Goal: Task Accomplishment & Management: Manage account settings

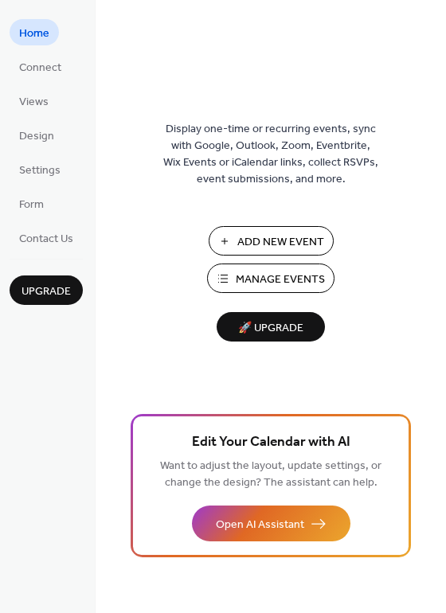
click at [259, 272] on span "Manage Events" at bounding box center [280, 280] width 89 height 17
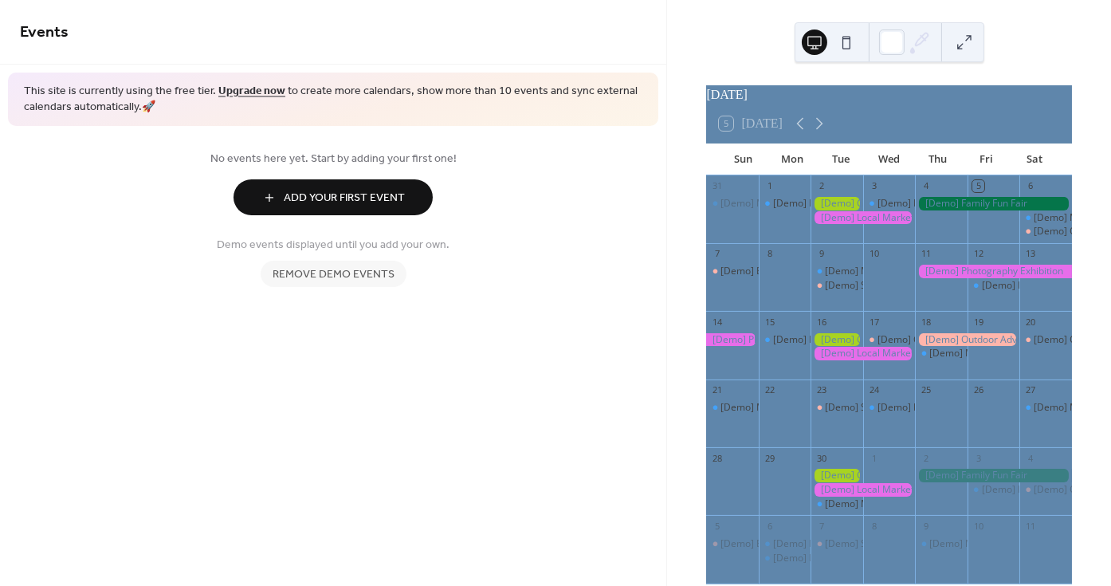
click at [235, 93] on link "Upgrade now" at bounding box center [251, 92] width 67 height 22
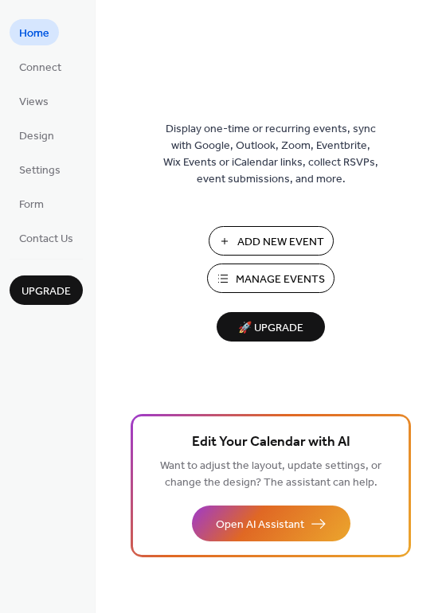
click at [248, 243] on span "Add New Event" at bounding box center [280, 242] width 87 height 17
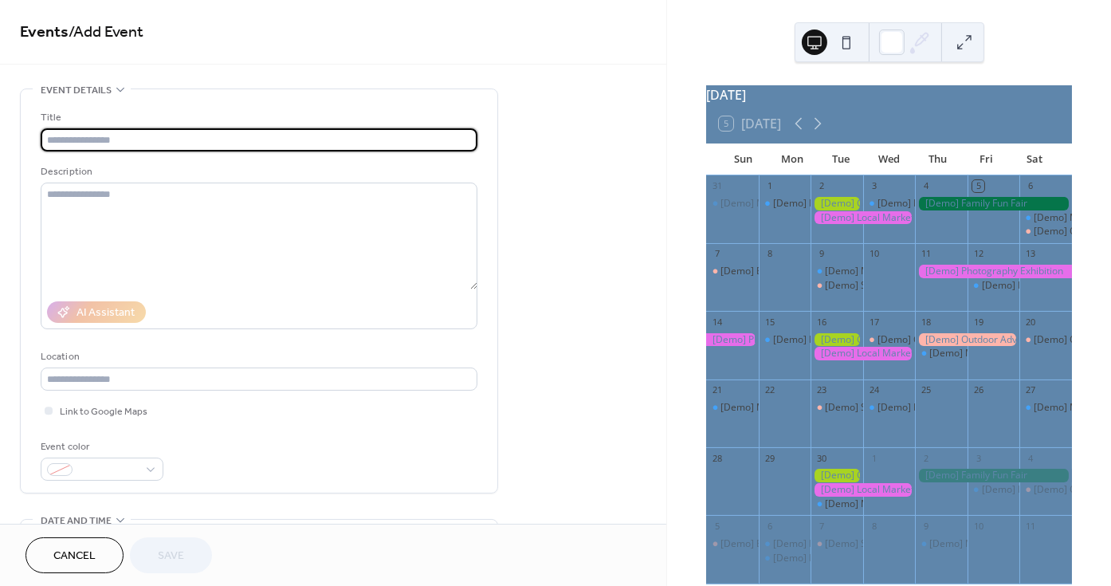
click at [171, 142] on input "text" at bounding box center [259, 139] width 437 height 23
type input "*"
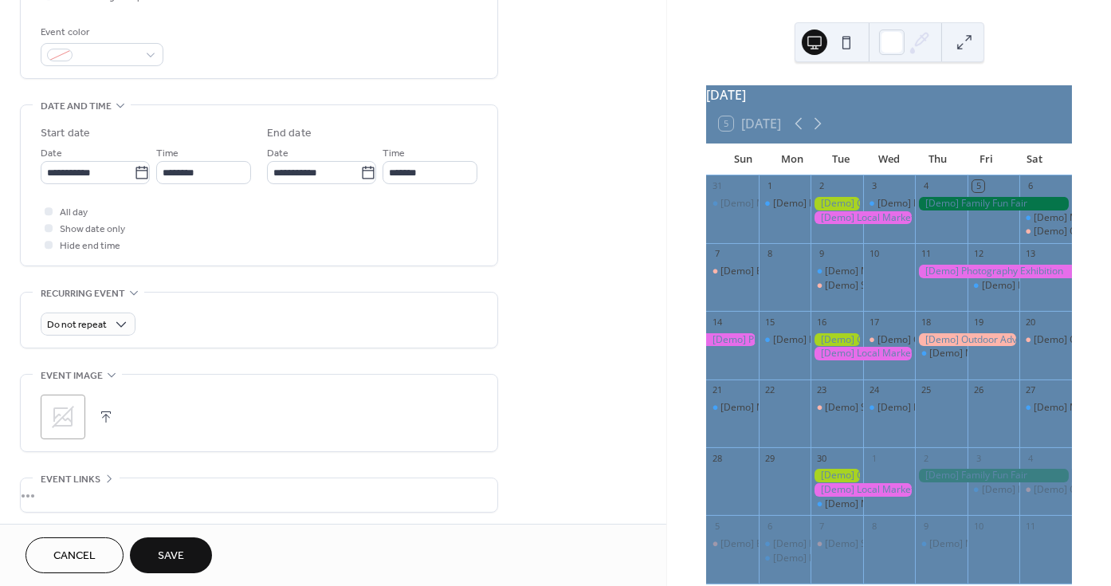
scroll to position [420, 0]
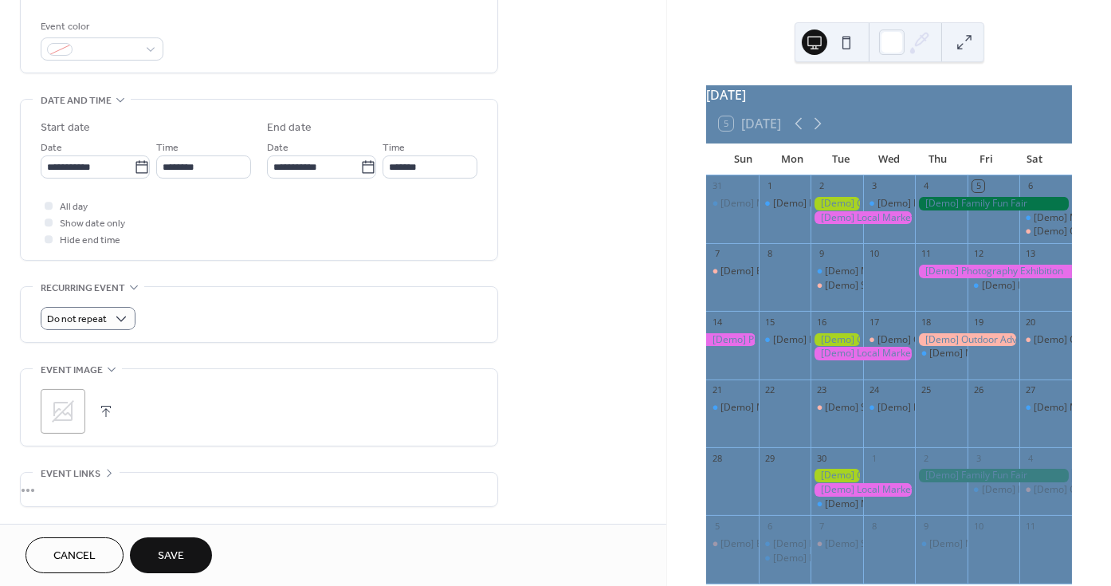
type input "**********"
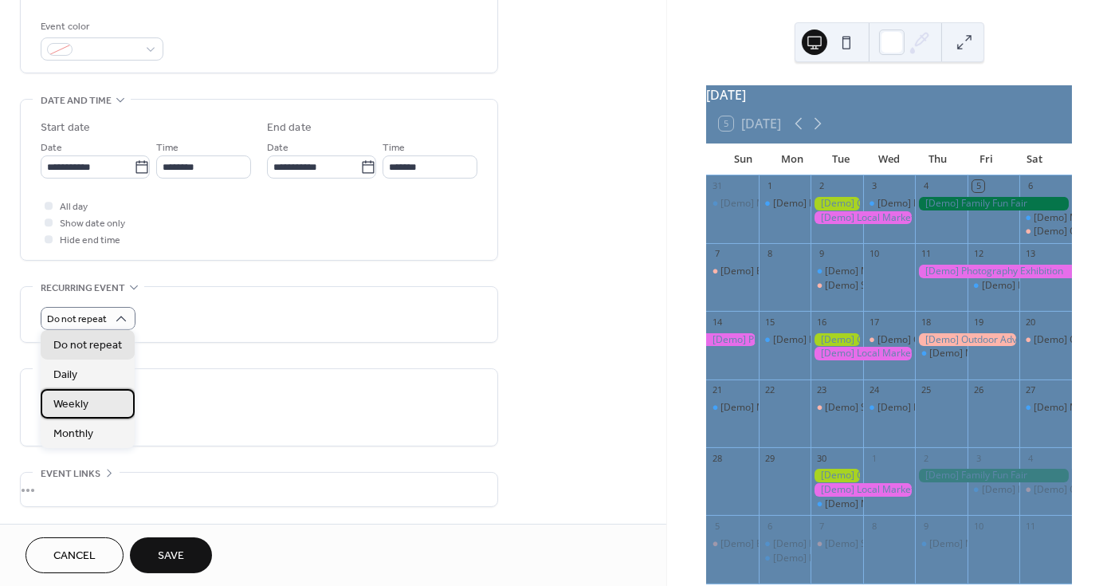
click at [81, 406] on span "Weekly" at bounding box center [70, 405] width 35 height 17
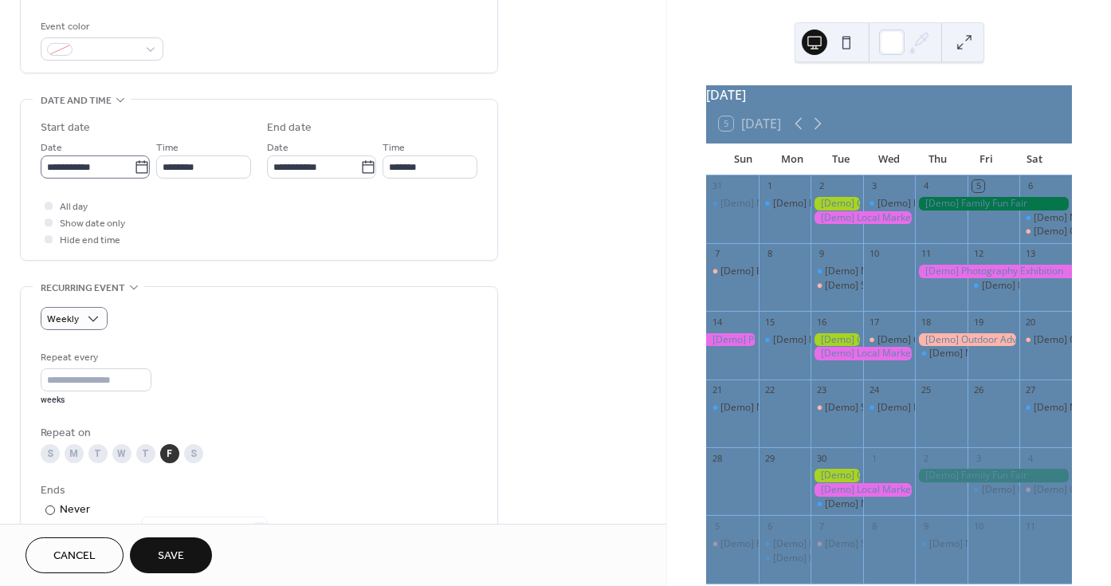
click at [141, 165] on icon at bounding box center [141, 166] width 12 height 13
click at [134, 165] on input "**********" at bounding box center [87, 166] width 93 height 23
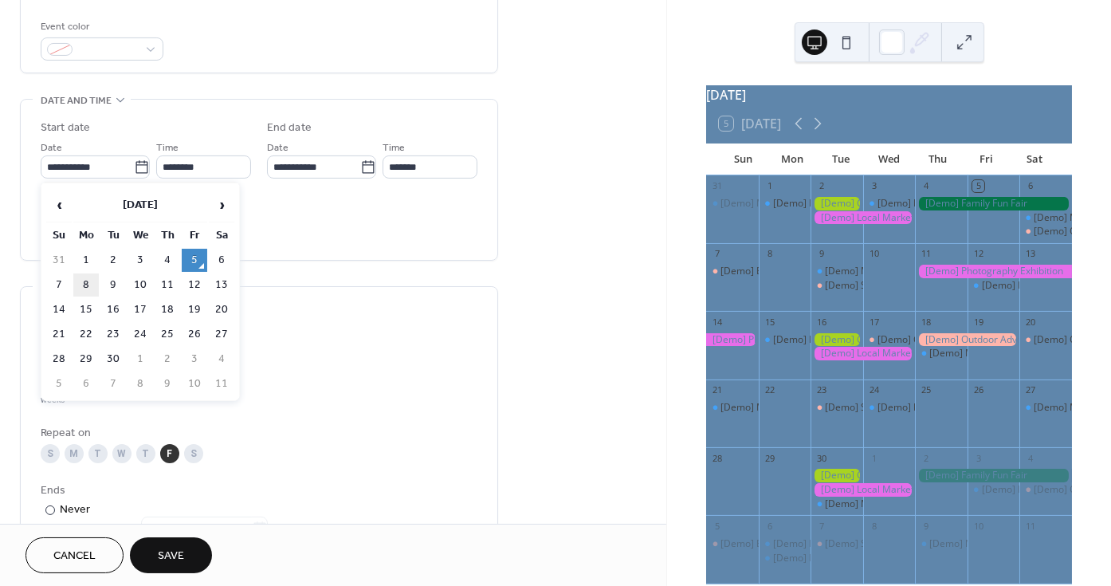
click at [93, 278] on td "8" at bounding box center [85, 284] width 25 height 23
type input "**********"
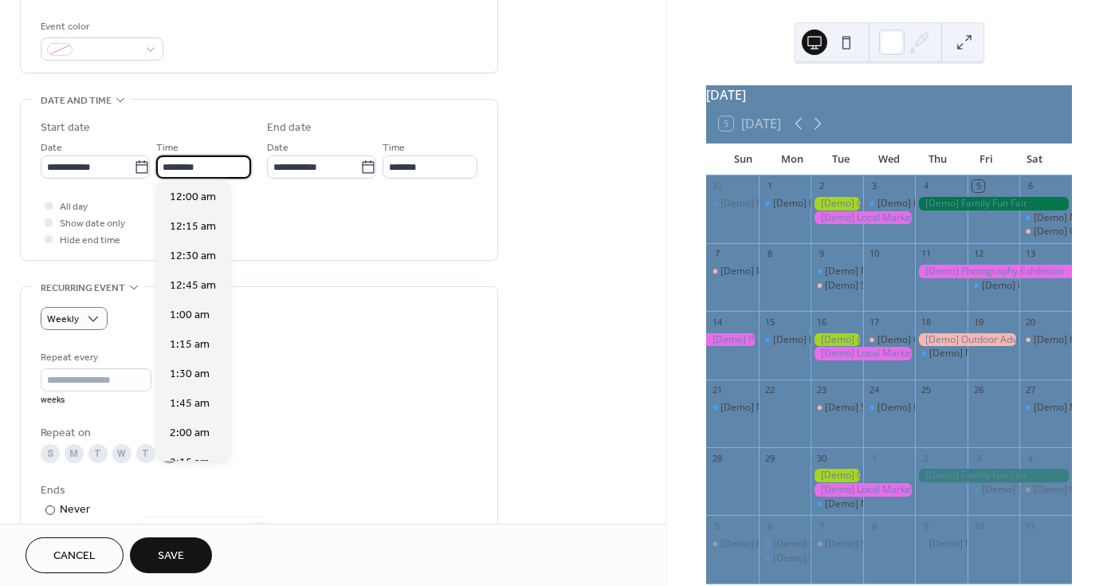
click at [165, 166] on input "********" at bounding box center [203, 166] width 95 height 23
click at [181, 339] on span "5:00 pm" at bounding box center [190, 347] width 41 height 17
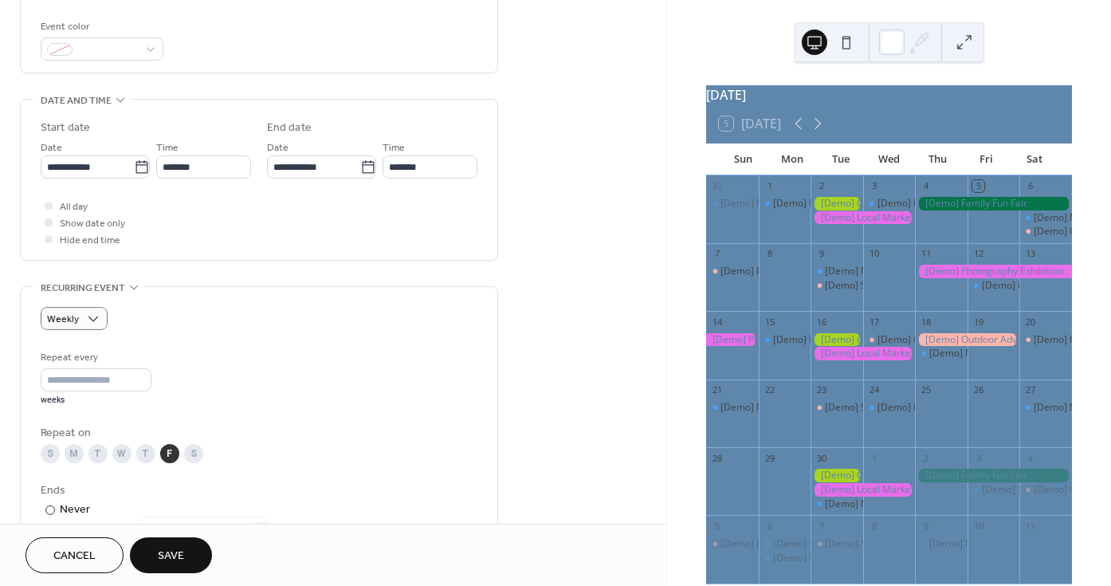
type input "*******"
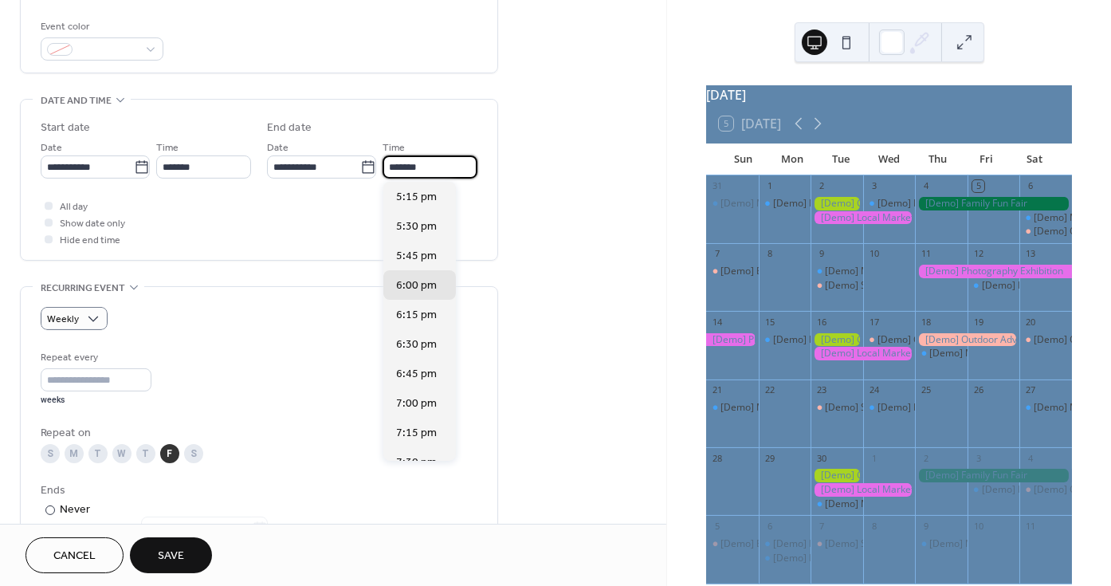
click at [413, 167] on input "*******" at bounding box center [429, 166] width 95 height 23
click at [417, 400] on span "8:00 pm" at bounding box center [416, 408] width 41 height 17
type input "*******"
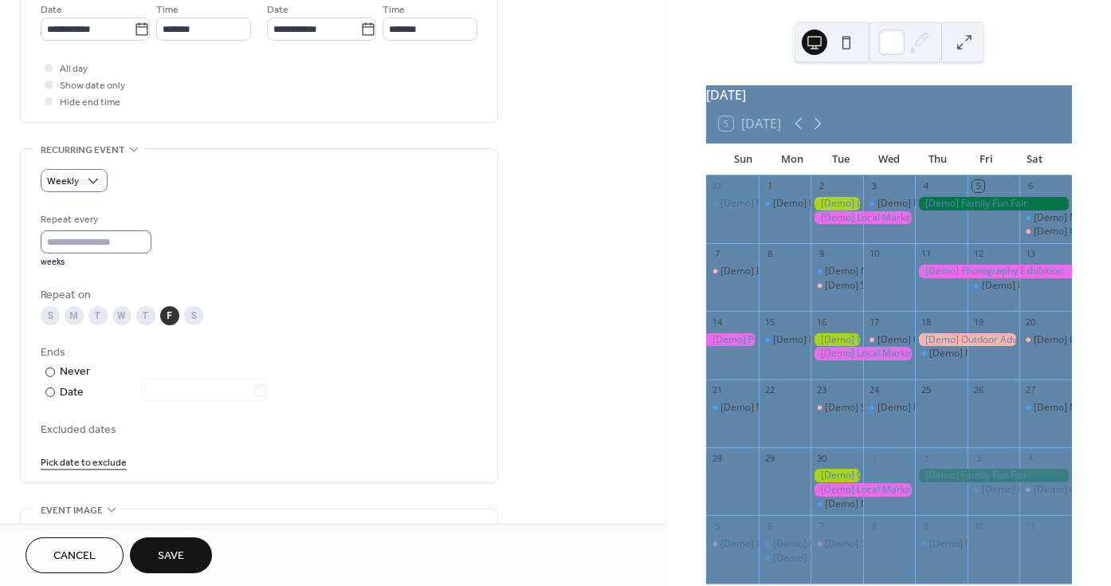
scroll to position [558, 0]
click at [70, 309] on div "M" at bounding box center [74, 314] width 19 height 19
click at [163, 311] on div "F" at bounding box center [169, 314] width 19 height 19
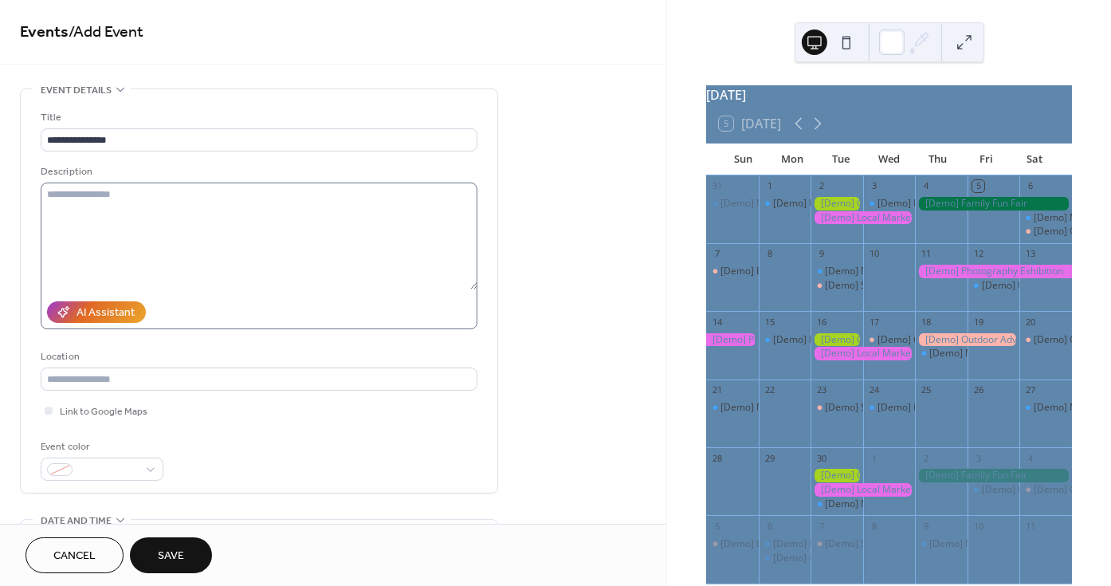
scroll to position [0, 0]
click at [230, 214] on textarea at bounding box center [259, 235] width 437 height 107
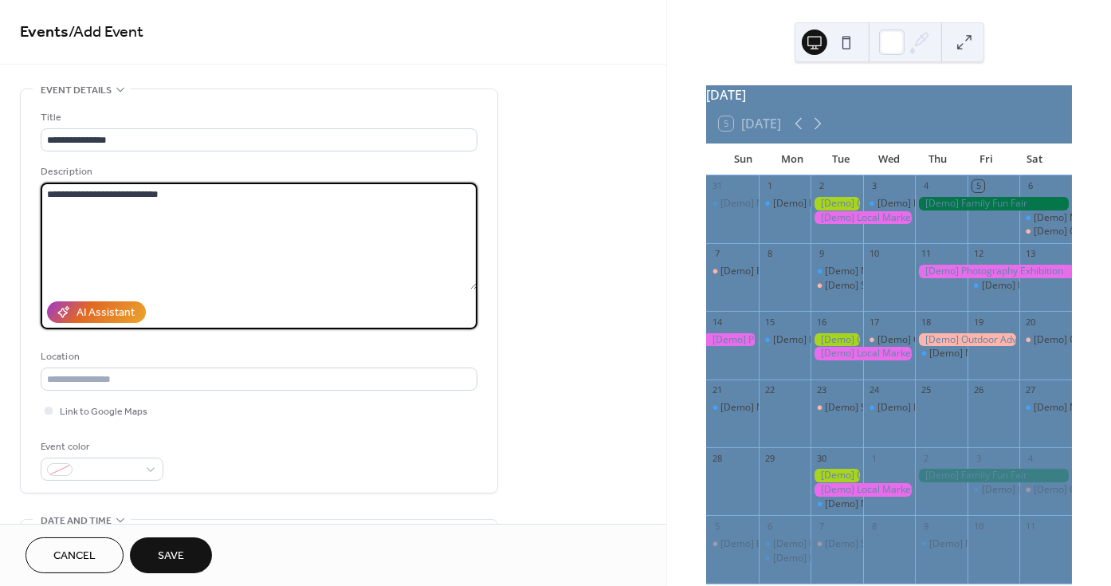
type textarea "**********"
click at [183, 544] on button "Save" at bounding box center [171, 555] width 82 height 36
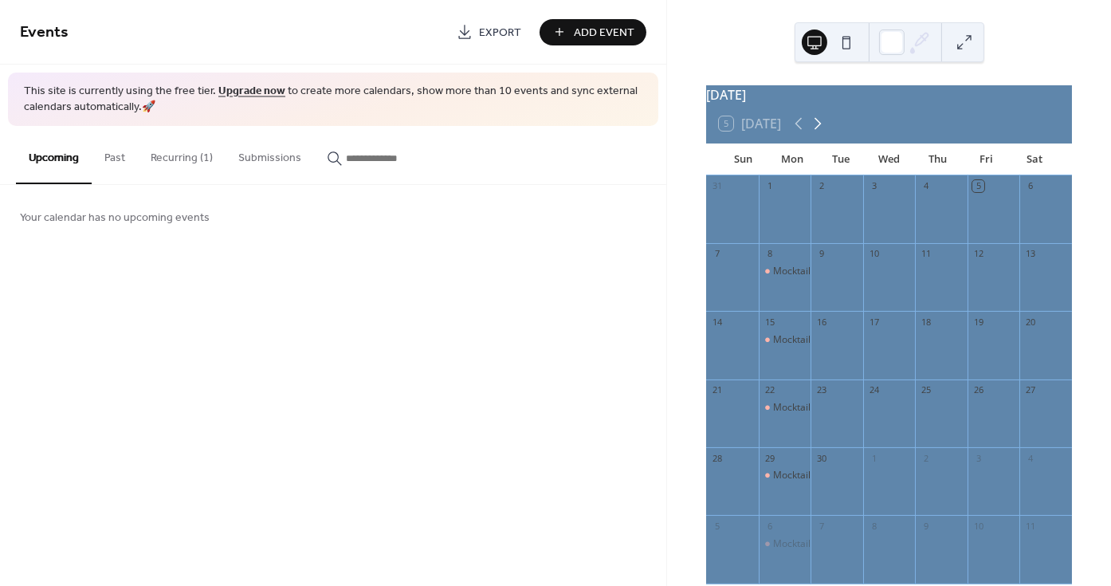
click at [818, 133] on icon at bounding box center [817, 123] width 19 height 19
click at [794, 133] on icon at bounding box center [798, 123] width 19 height 19
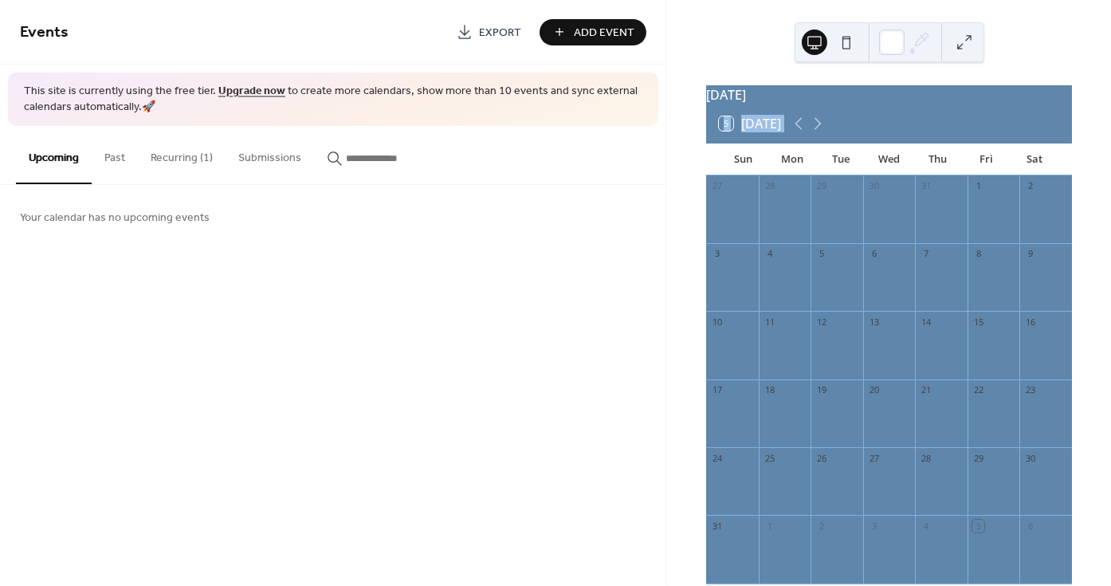
click at [553, 24] on button "Add Event" at bounding box center [592, 32] width 107 height 26
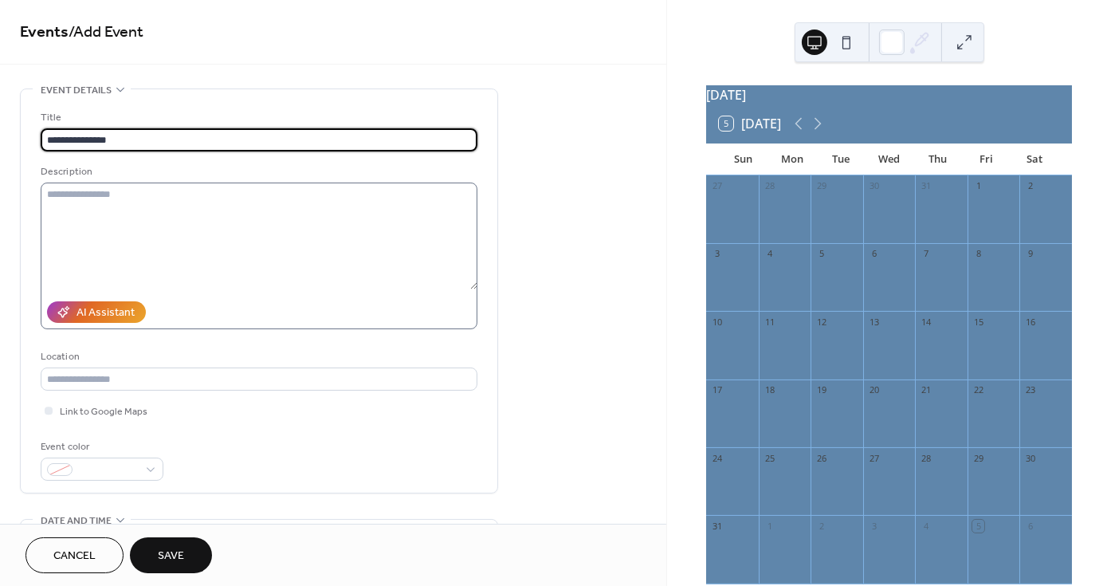
scroll to position [80, 0]
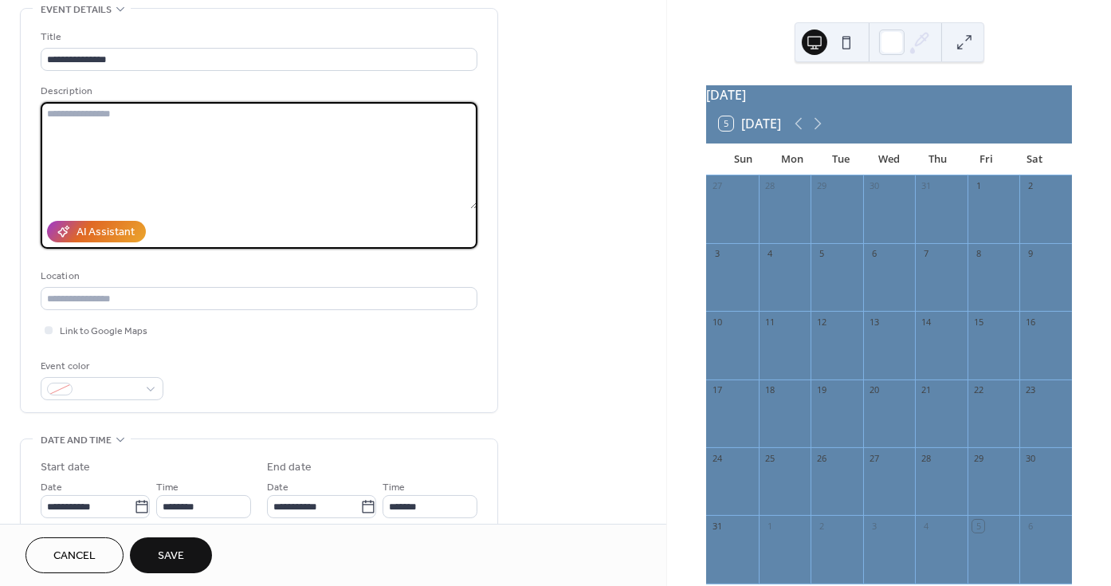
click at [218, 161] on textarea at bounding box center [259, 155] width 437 height 107
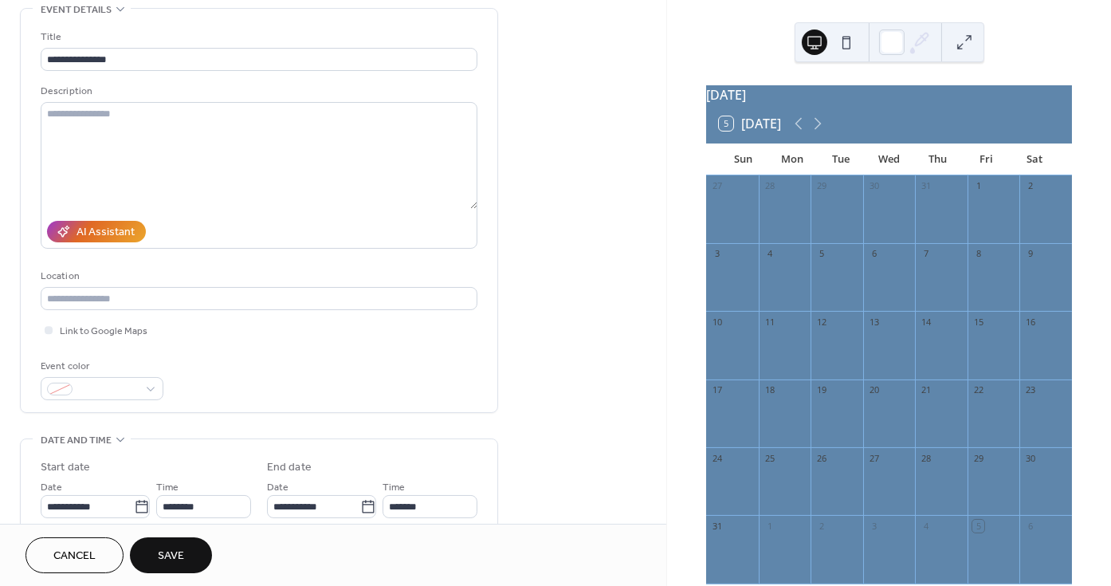
click at [190, 36] on div "Title" at bounding box center [257, 37] width 433 height 17
click at [174, 61] on input "**********" at bounding box center [259, 59] width 437 height 23
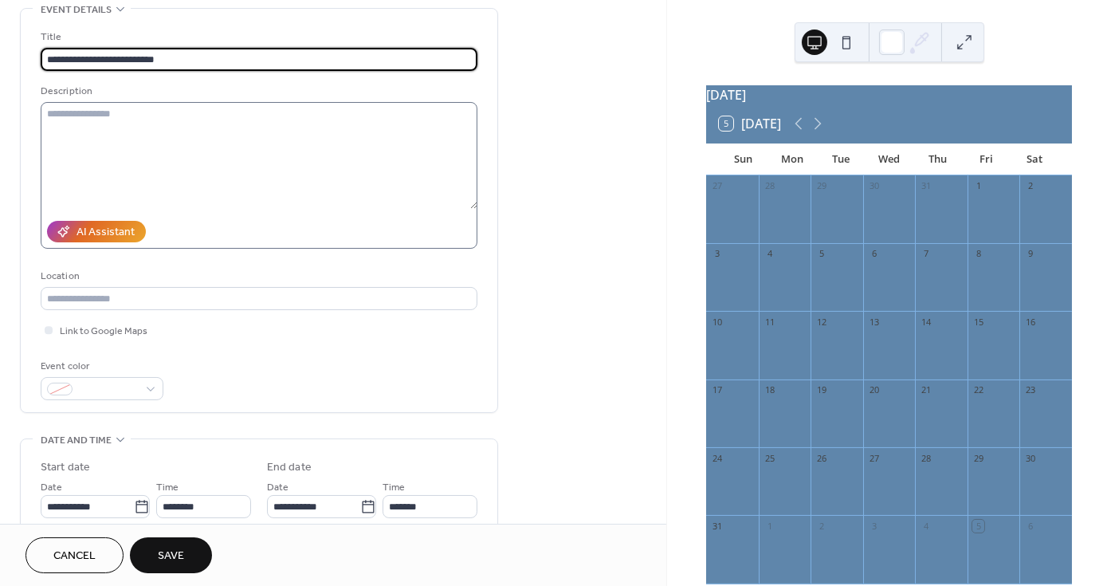
type input "**********"
click at [158, 119] on textarea at bounding box center [259, 155] width 437 height 107
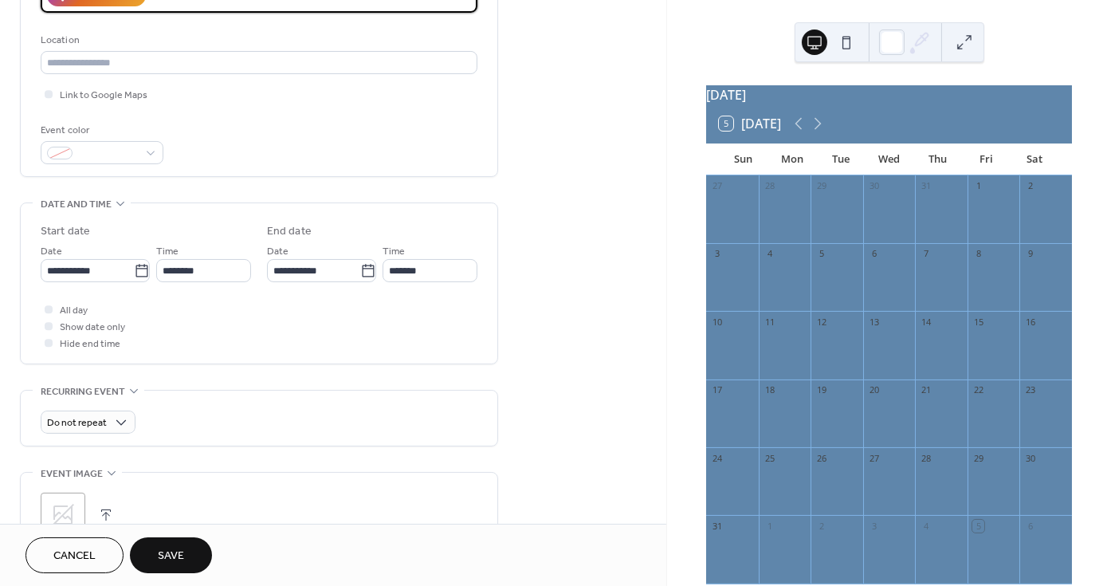
scroll to position [321, 0]
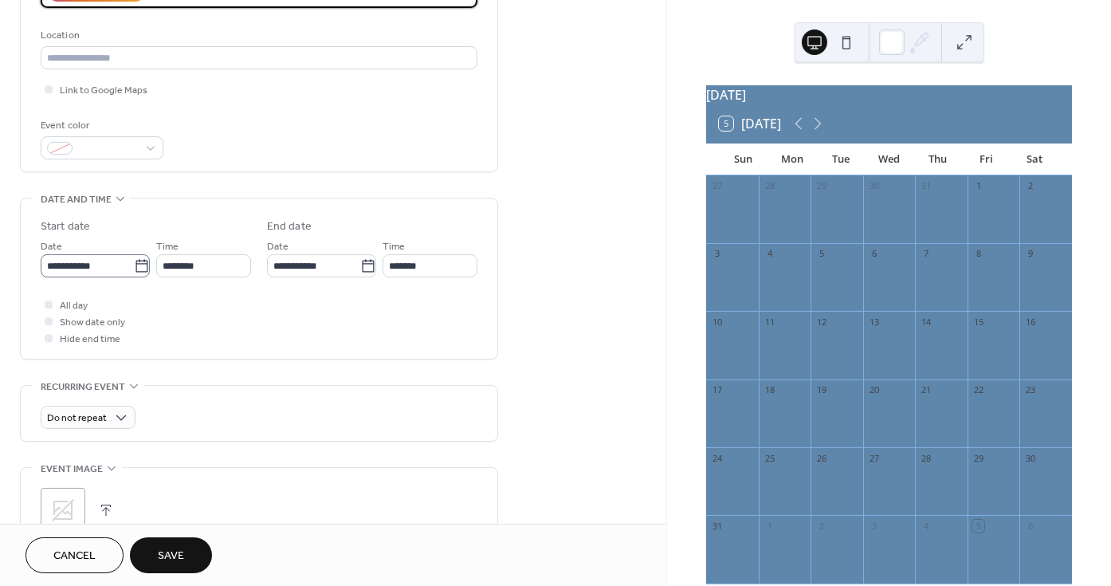
type textarea "**********"
click at [134, 270] on icon at bounding box center [142, 266] width 16 height 16
click at [131, 270] on input "**********" at bounding box center [87, 265] width 93 height 23
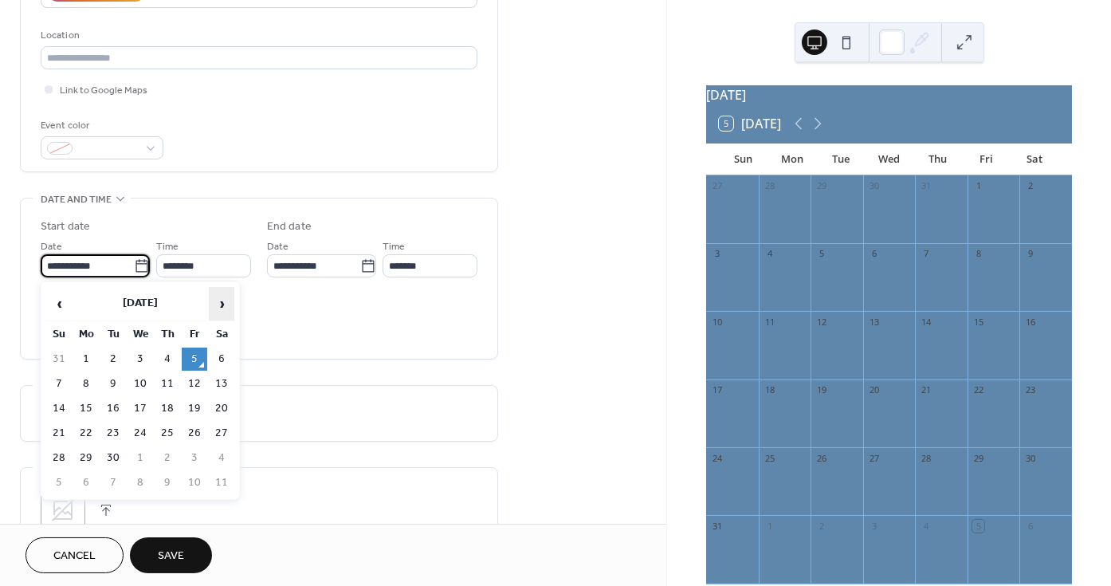
click at [216, 304] on span "›" at bounding box center [222, 304] width 24 height 32
click at [59, 306] on span "‹" at bounding box center [59, 304] width 24 height 32
click at [65, 402] on td "14" at bounding box center [58, 408] width 25 height 23
type input "**********"
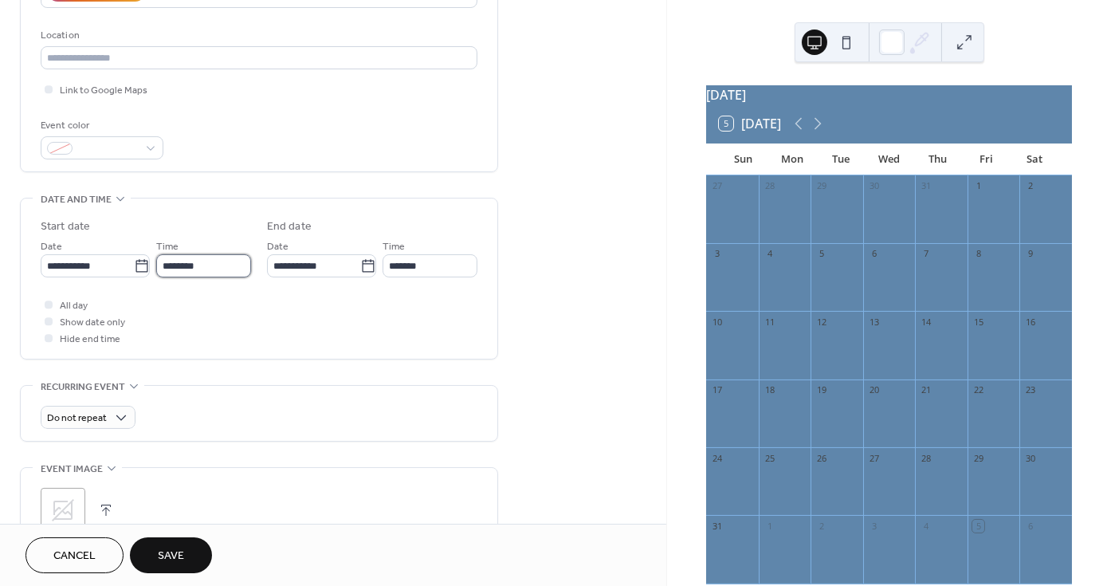
click at [171, 264] on input "********" at bounding box center [203, 265] width 95 height 23
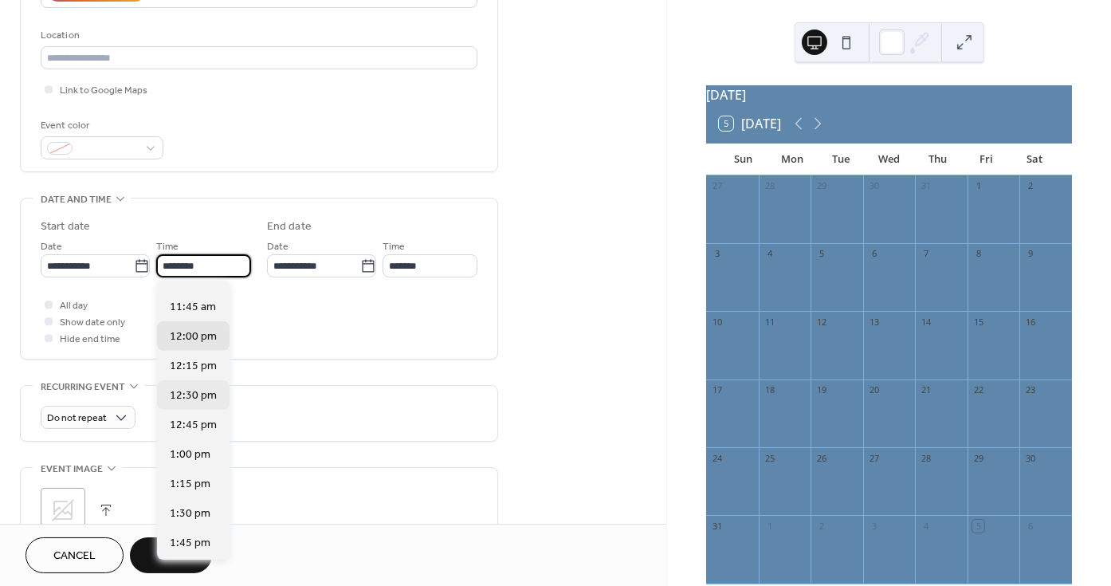
scroll to position [999, 0]
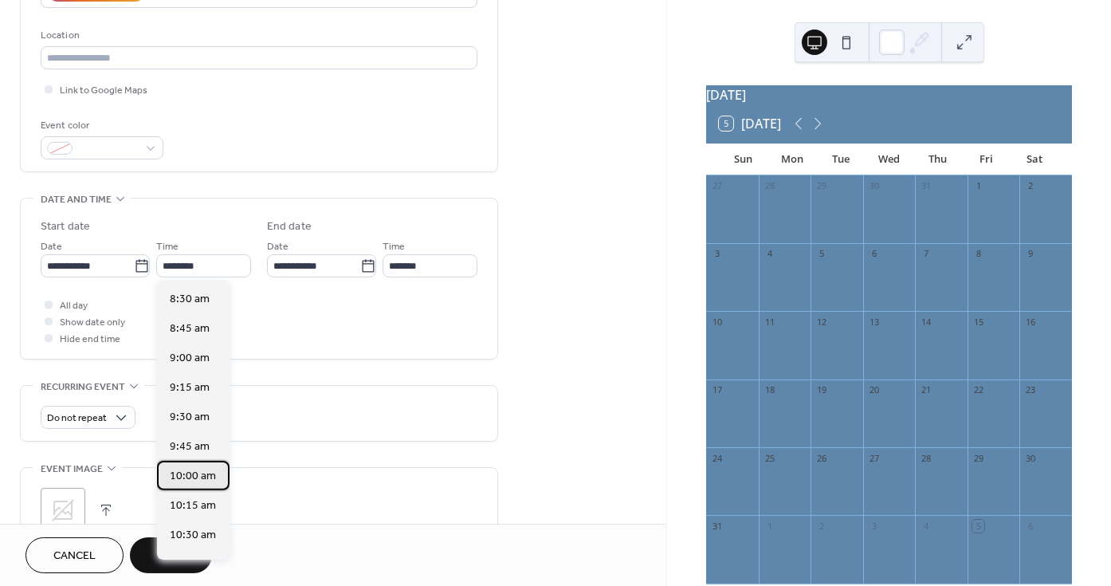
click at [184, 468] on span "10:00 am" at bounding box center [193, 476] width 46 height 17
type input "********"
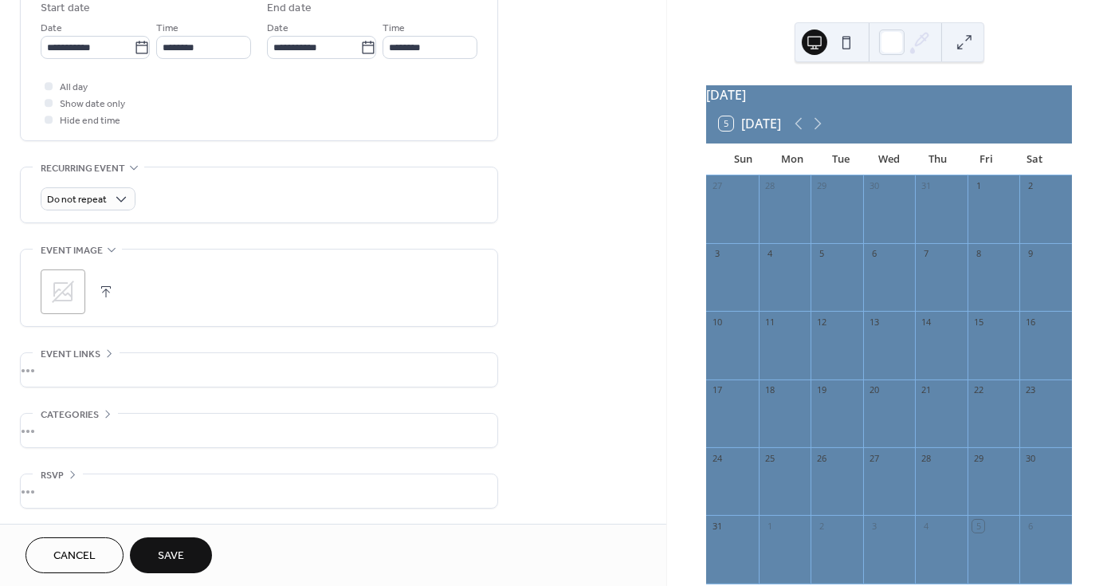
scroll to position [539, 0]
click at [173, 545] on button "Save" at bounding box center [171, 555] width 82 height 36
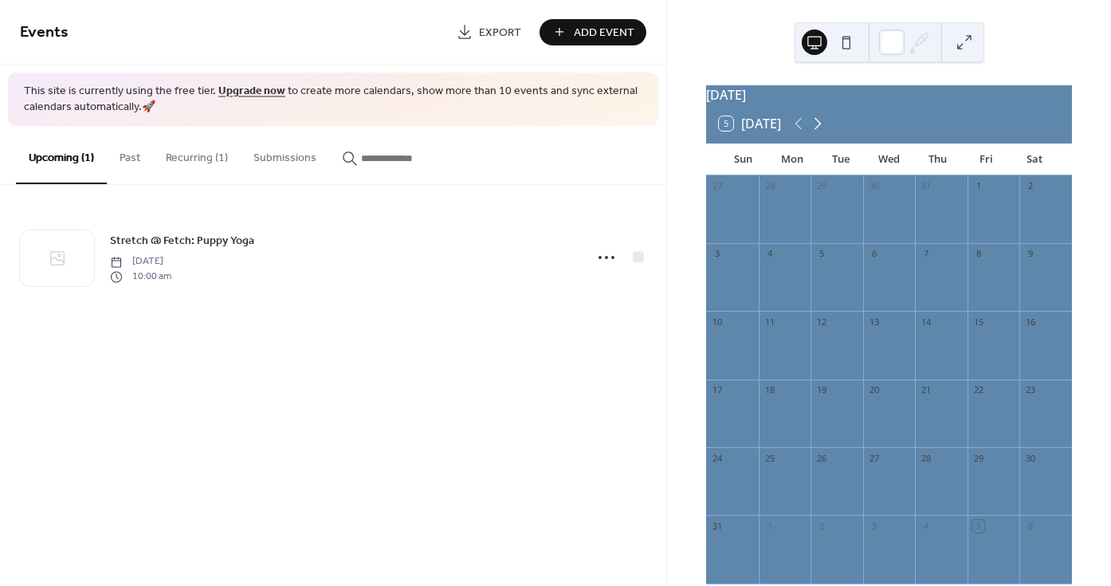
click at [822, 130] on icon at bounding box center [817, 123] width 19 height 19
click at [601, 25] on span "Add Event" at bounding box center [604, 33] width 61 height 17
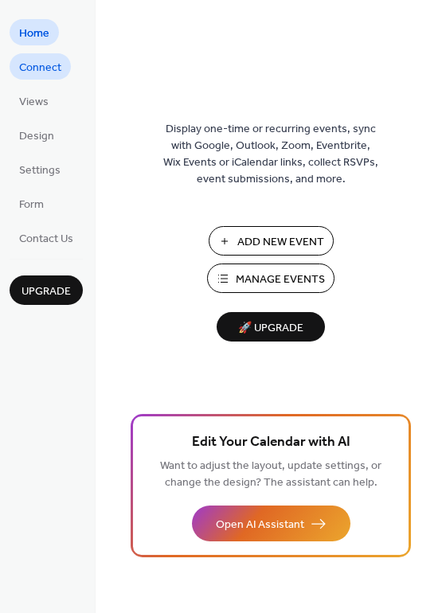
click at [65, 67] on link "Connect" at bounding box center [40, 66] width 61 height 26
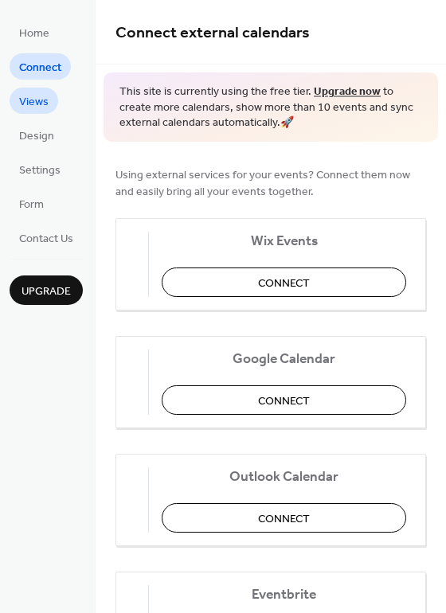
click at [40, 97] on span "Views" at bounding box center [33, 102] width 29 height 17
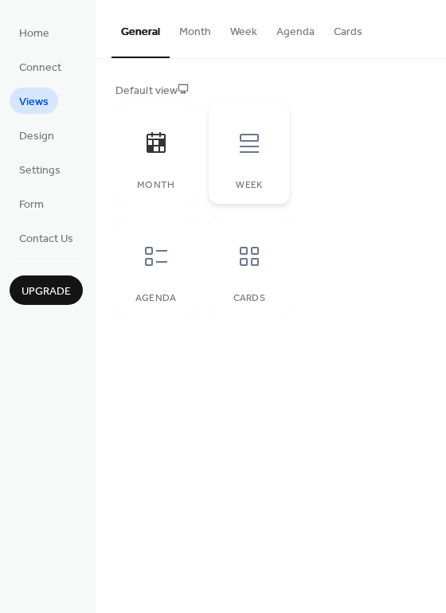
click at [225, 167] on div "Week" at bounding box center [249, 154] width 80 height 100
click at [167, 151] on icon at bounding box center [155, 143] width 25 height 25
click at [162, 276] on div at bounding box center [156, 257] width 48 height 48
click at [254, 262] on icon at bounding box center [249, 256] width 19 height 19
click at [139, 140] on div at bounding box center [156, 144] width 48 height 48
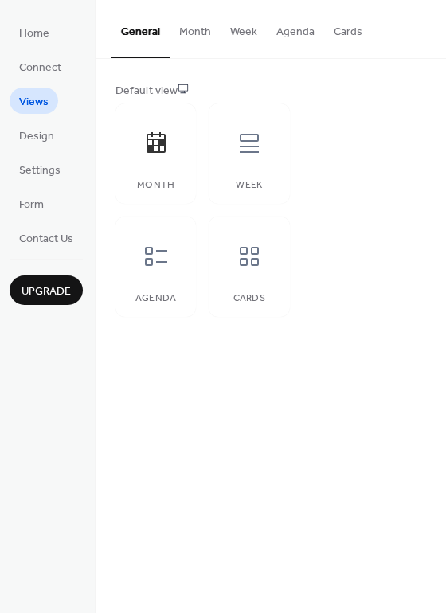
click at [198, 25] on button "Month" at bounding box center [195, 28] width 51 height 57
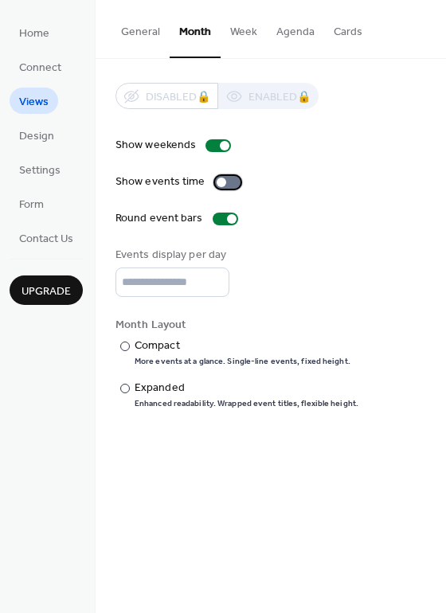
click at [225, 183] on div at bounding box center [227, 182] width 25 height 13
click at [219, 217] on div at bounding box center [225, 219] width 25 height 13
click at [219, 217] on div at bounding box center [219, 219] width 10 height 10
click at [127, 343] on div at bounding box center [125, 347] width 10 height 10
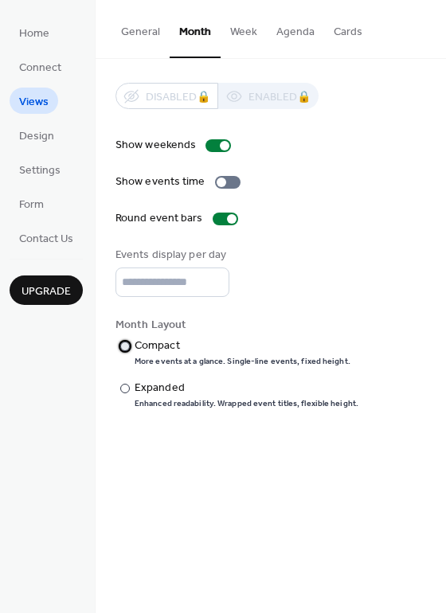
click at [0, 0] on div at bounding box center [0, 0] width 0 height 0
click at [127, 384] on div at bounding box center [125, 389] width 10 height 10
click at [241, 33] on button "Week" at bounding box center [244, 28] width 46 height 57
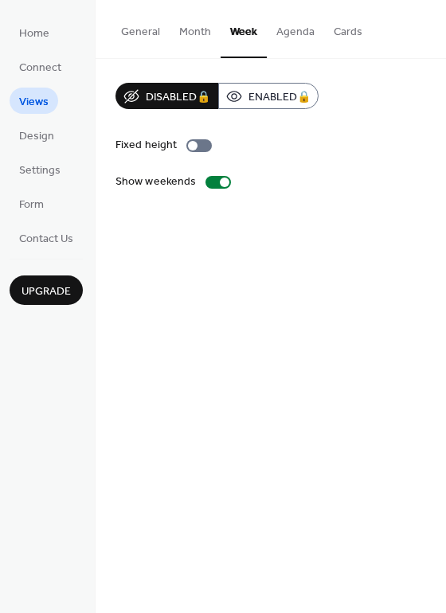
click at [194, 33] on button "Month" at bounding box center [195, 28] width 51 height 57
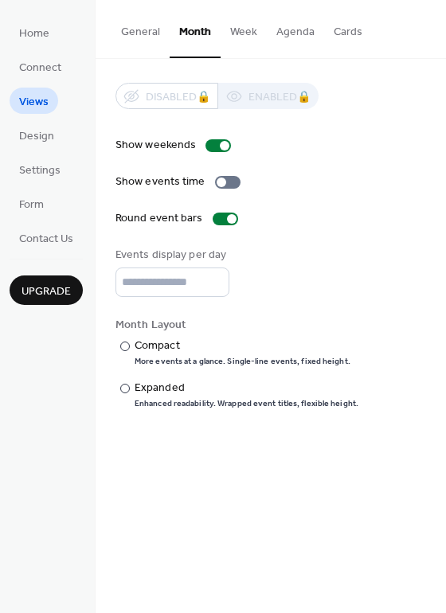
click at [139, 28] on button "General" at bounding box center [141, 28] width 58 height 57
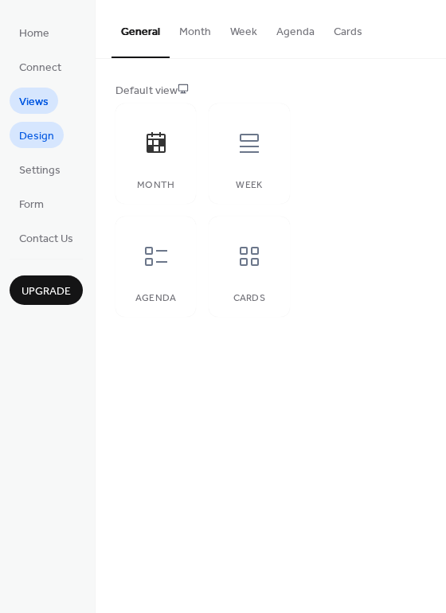
click at [37, 131] on span "Design" at bounding box center [36, 136] width 35 height 17
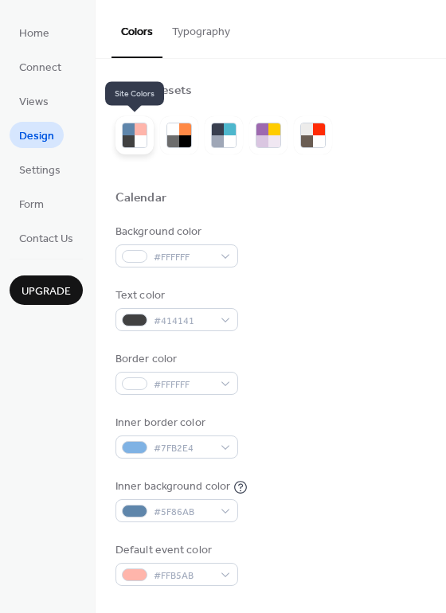
click at [137, 143] on div at bounding box center [141, 141] width 12 height 12
click at [177, 147] on div at bounding box center [179, 135] width 38 height 38
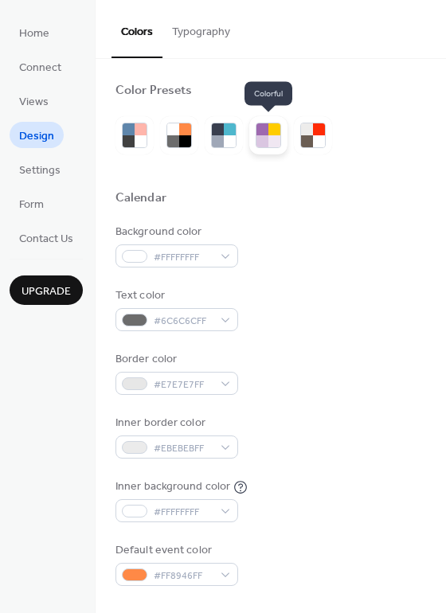
click at [268, 139] on div at bounding box center [274, 141] width 12 height 12
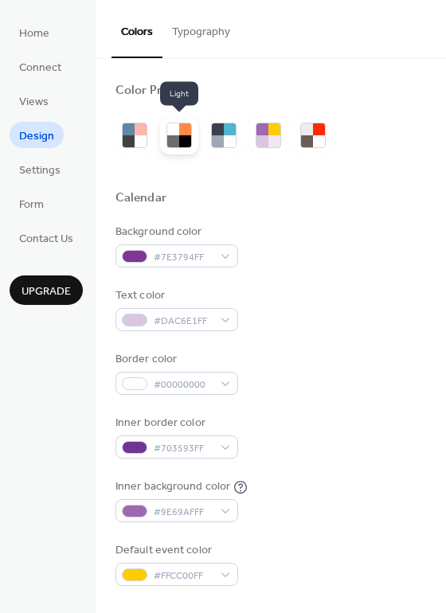
click at [177, 123] on div at bounding box center [173, 129] width 12 height 12
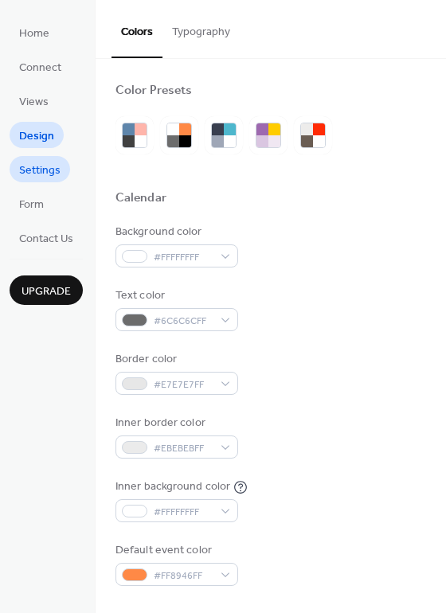
click at [49, 177] on span "Settings" at bounding box center [39, 171] width 41 height 17
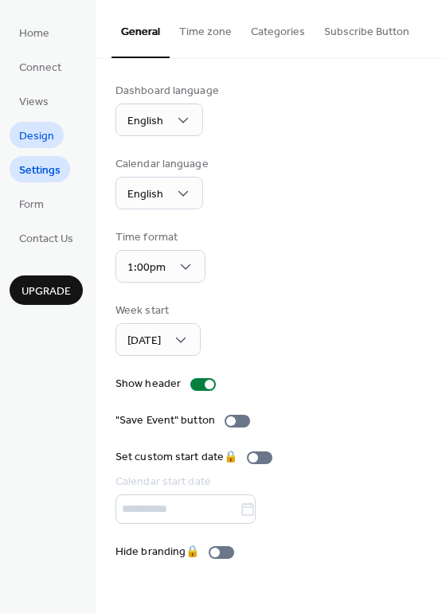
click at [41, 133] on span "Design" at bounding box center [36, 136] width 35 height 17
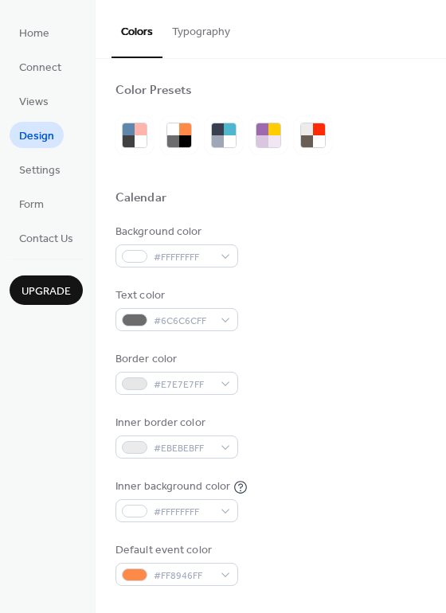
click at [195, 34] on button "Typography" at bounding box center [201, 28] width 77 height 57
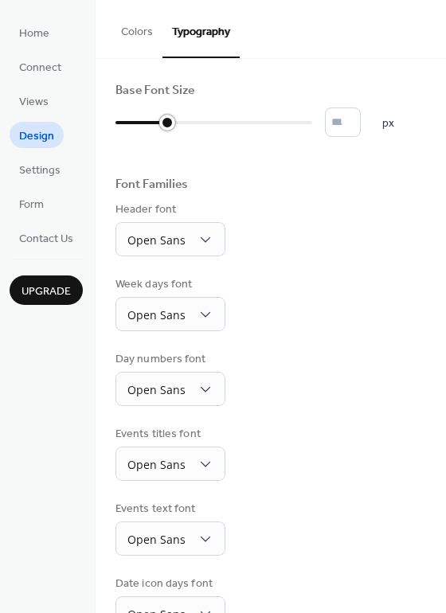
drag, startPoint x: 117, startPoint y: 121, endPoint x: 157, endPoint y: 121, distance: 39.8
click at [157, 121] on div at bounding box center [142, 122] width 52 height 25
drag, startPoint x: 165, startPoint y: 127, endPoint x: 143, endPoint y: 127, distance: 22.3
type input "**"
drag, startPoint x: 143, startPoint y: 127, endPoint x: 163, endPoint y: 125, distance: 20.0
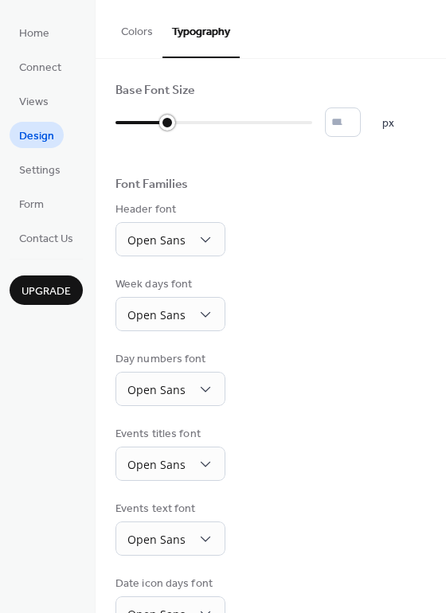
click at [163, 125] on div at bounding box center [167, 123] width 16 height 16
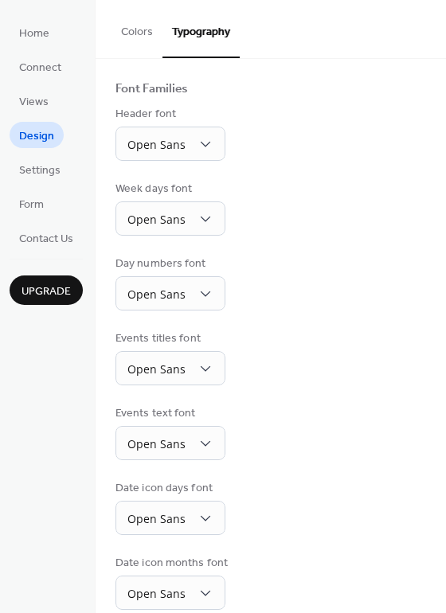
scroll to position [97, 0]
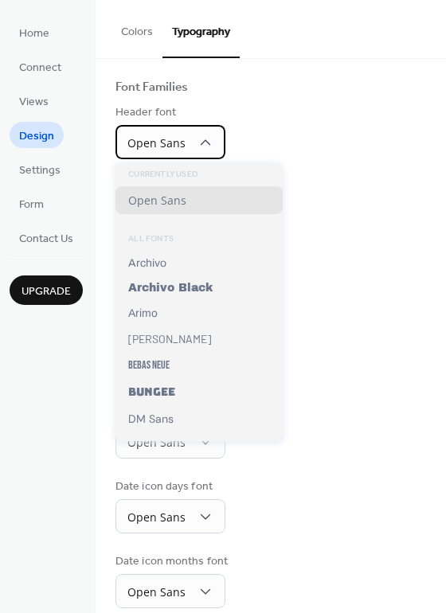
click at [214, 151] on div "Open Sans" at bounding box center [171, 142] width 110 height 34
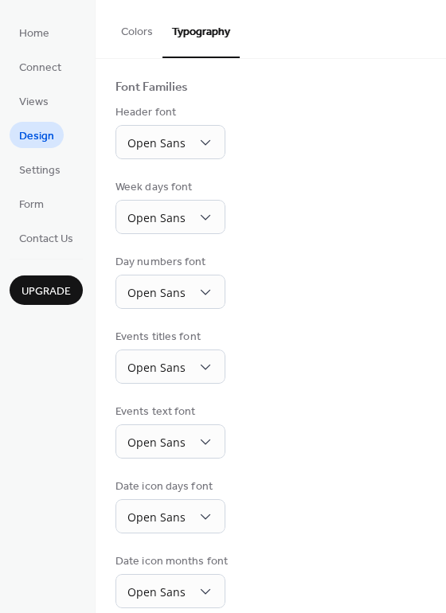
click at [312, 236] on div "Base Font Size ** px Font Families Header font Open Sans Week days font Open Sa…" at bounding box center [271, 297] width 311 height 623
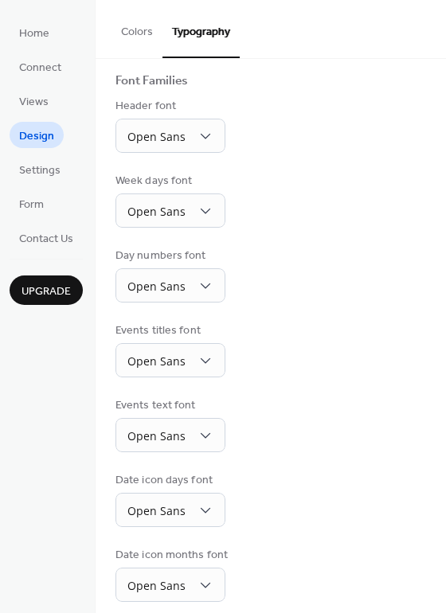
scroll to position [102, 0]
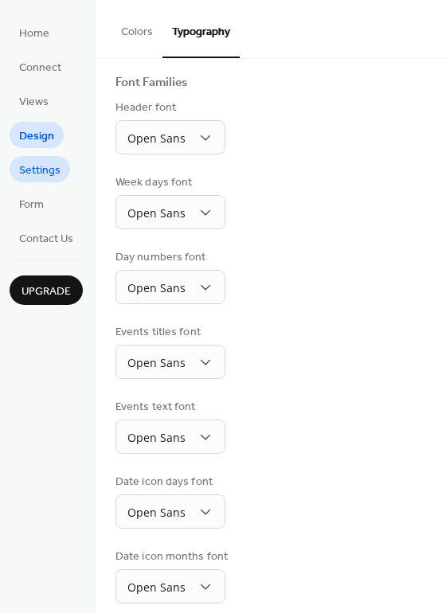
click at [53, 163] on span "Settings" at bounding box center [39, 171] width 41 height 17
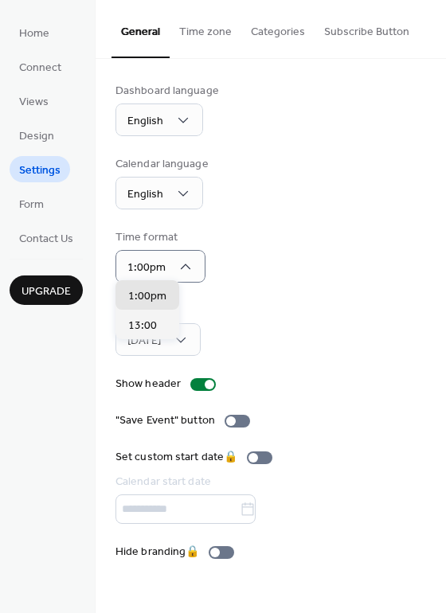
click at [288, 237] on div "Time format 1:00pm" at bounding box center [271, 255] width 311 height 53
click at [205, 29] on button "Time zone" at bounding box center [206, 28] width 72 height 57
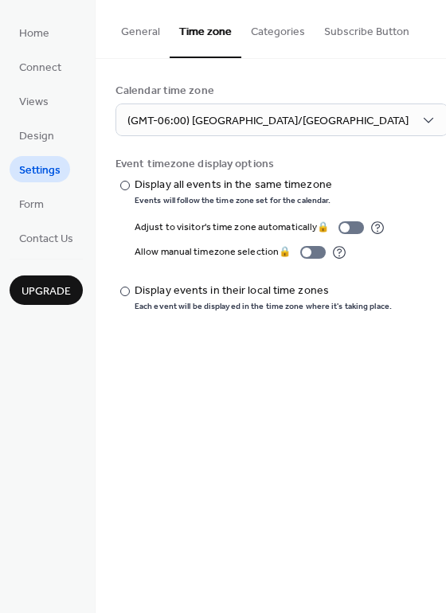
click at [277, 34] on button "Categories" at bounding box center [277, 28] width 73 height 57
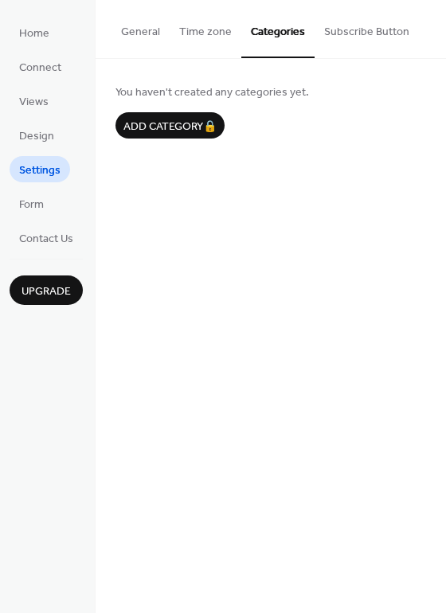
click at [355, 40] on button "Subscribe Button" at bounding box center [367, 28] width 104 height 57
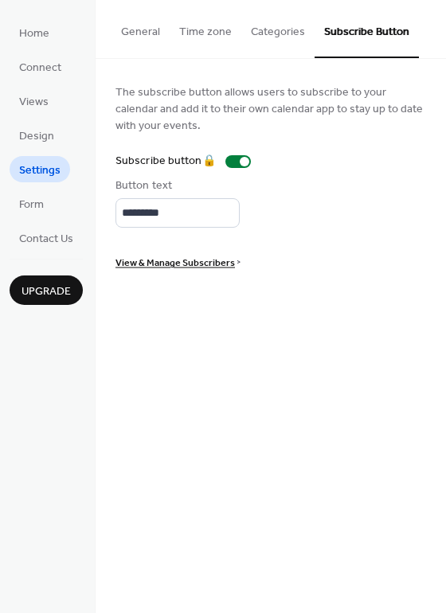
click at [157, 23] on button "General" at bounding box center [141, 28] width 58 height 57
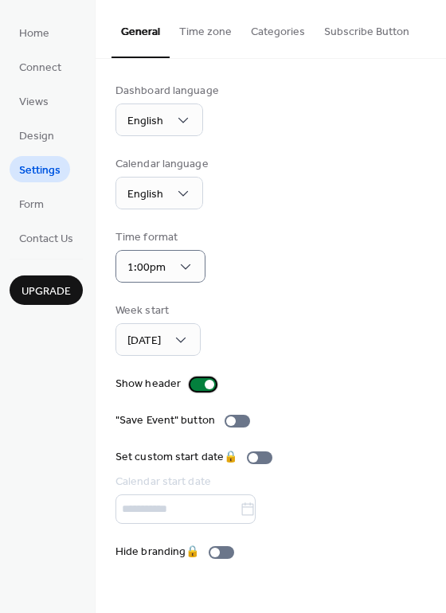
click at [194, 378] on div at bounding box center [202, 384] width 25 height 13
click at [194, 380] on div at bounding box center [197, 385] width 10 height 10
click at [243, 415] on div at bounding box center [237, 421] width 25 height 13
click at [37, 201] on span "Form" at bounding box center [31, 205] width 25 height 17
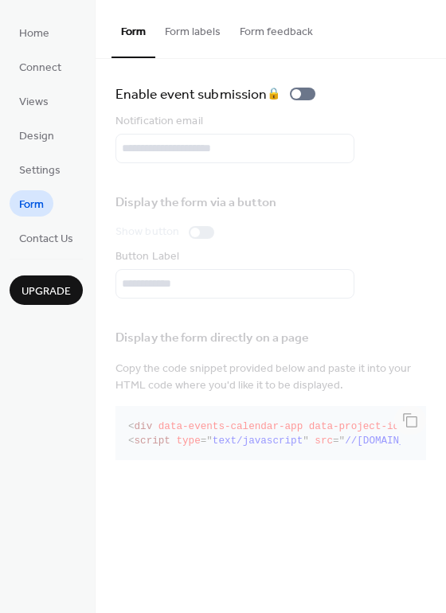
click at [209, 38] on button "Form labels" at bounding box center [192, 28] width 75 height 57
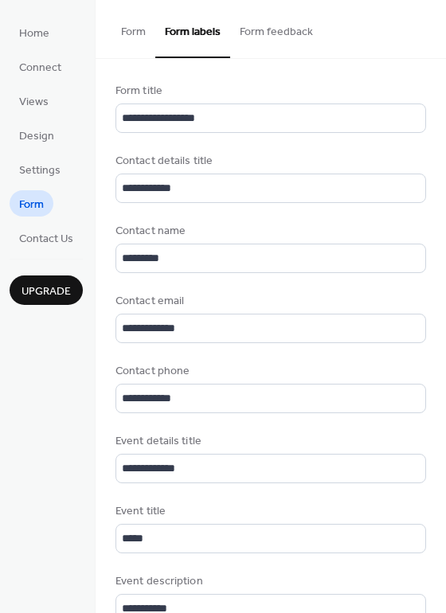
click at [264, 36] on button "Form feedback" at bounding box center [276, 28] width 92 height 57
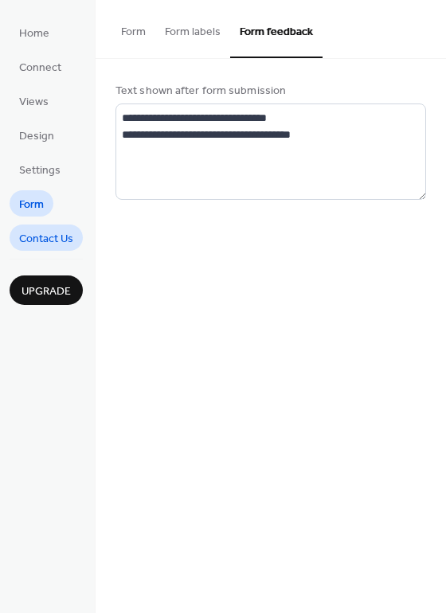
click at [47, 231] on span "Contact Us" at bounding box center [46, 239] width 54 height 17
